Goal: Information Seeking & Learning: Check status

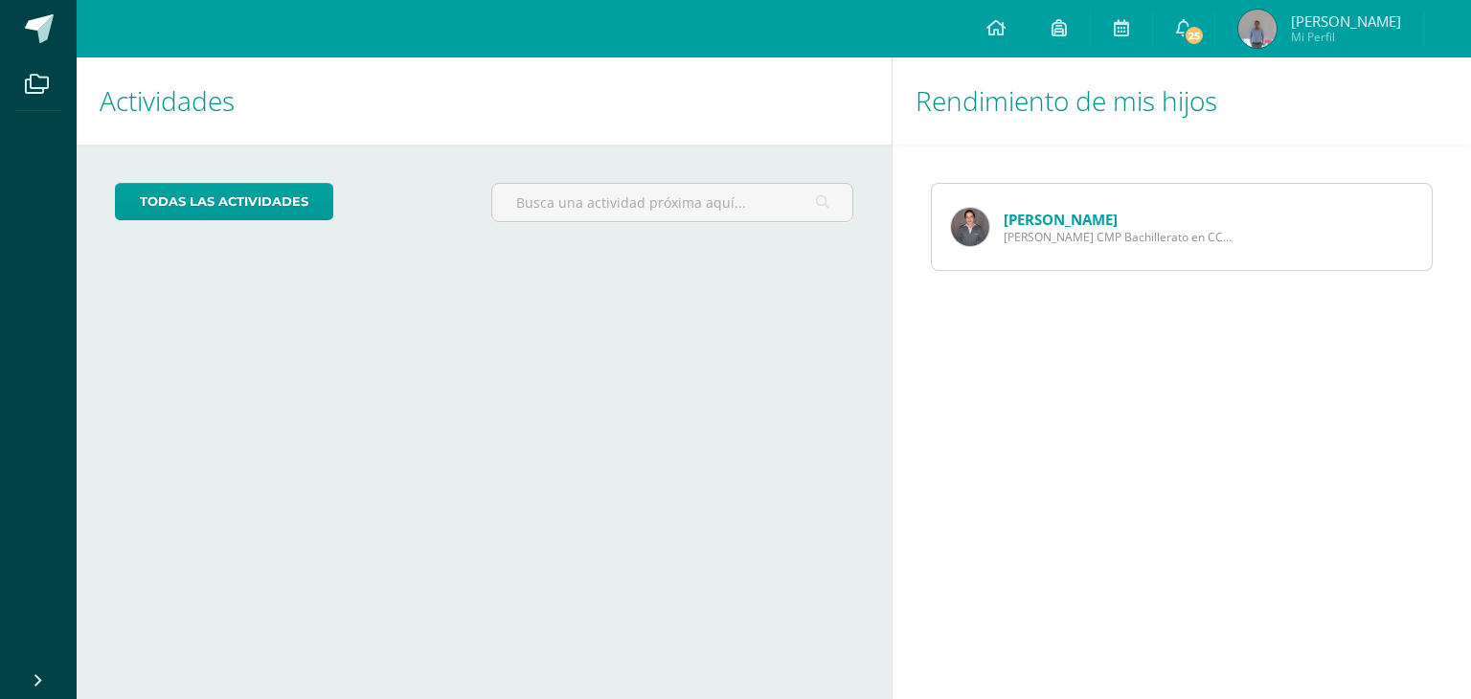
click at [1031, 216] on link "[PERSON_NAME]" at bounding box center [1061, 219] width 114 height 19
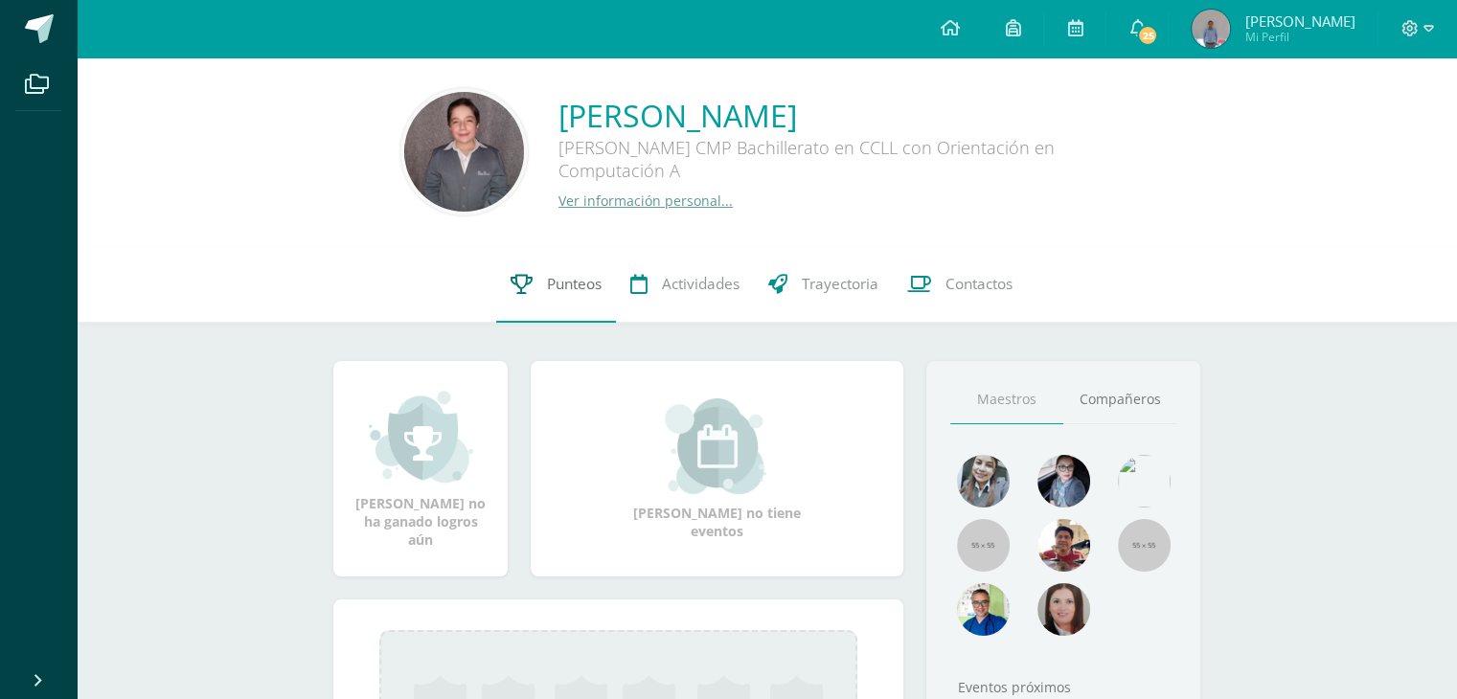
click at [555, 281] on span "Punteos" at bounding box center [574, 284] width 55 height 20
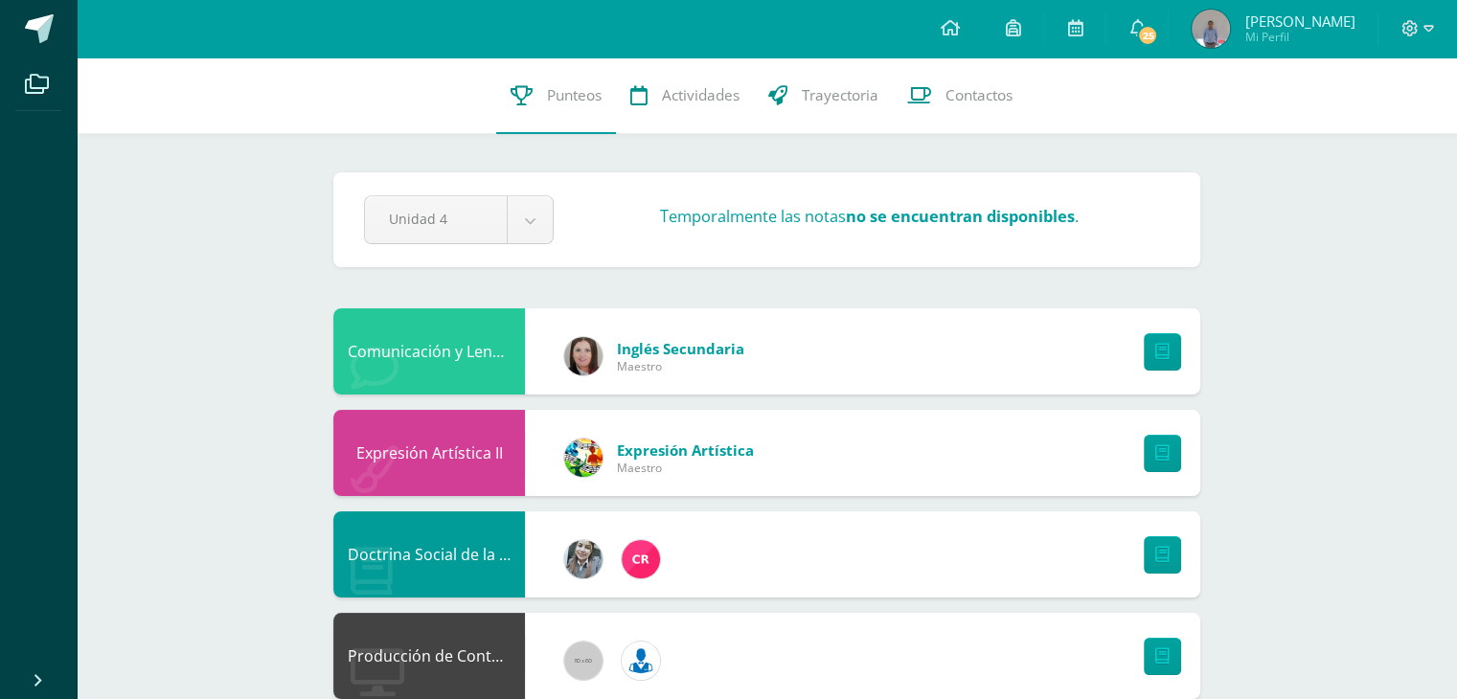
click at [544, 244] on div "Pendiente Unidad 4 Unidad 1 Unidad 2 Unidad 3 Unidad 4 Temporalmente las notas …" at bounding box center [766, 219] width 867 height 95
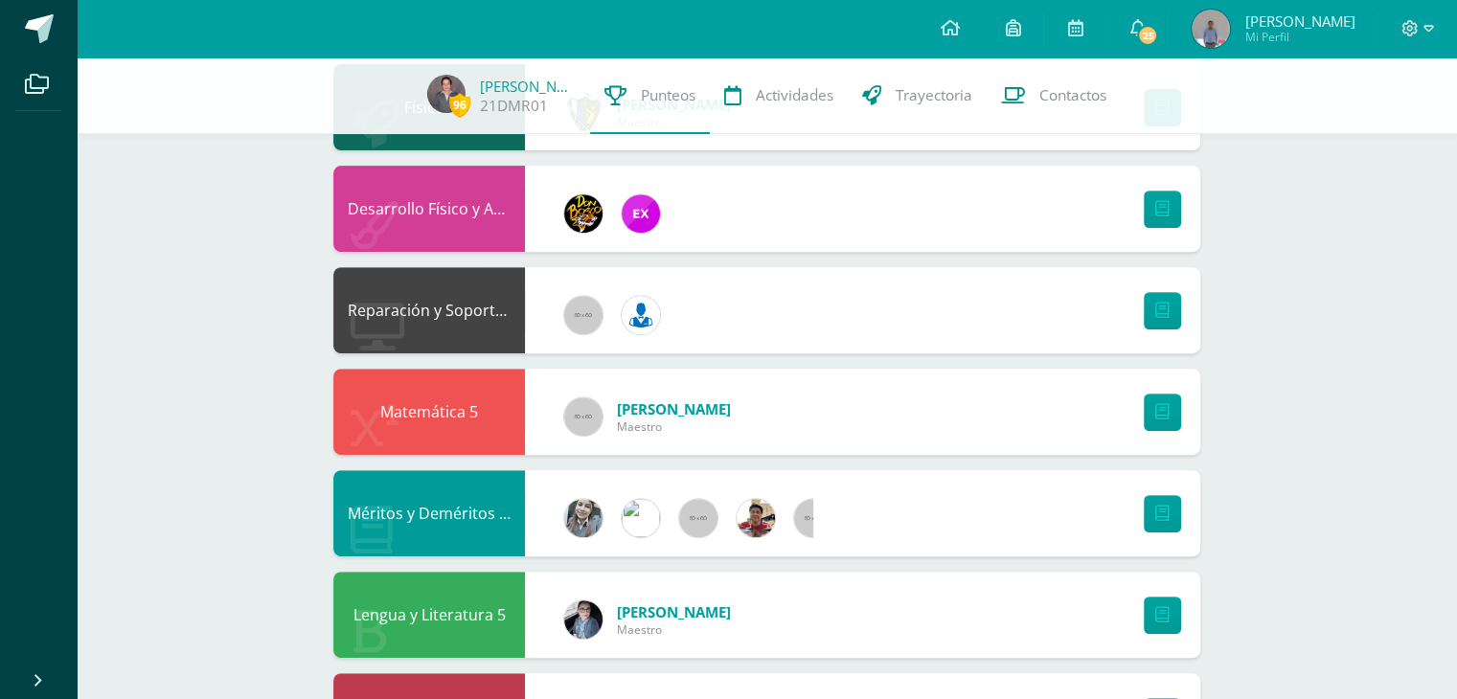
scroll to position [404, 0]
